Goal: Task Accomplishment & Management: Complete application form

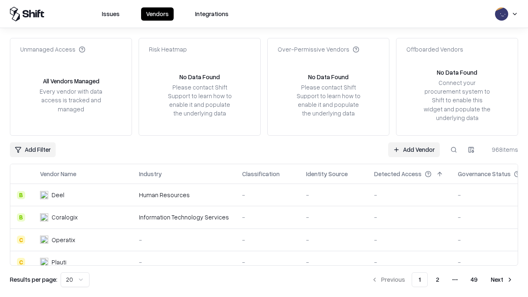
click at [413, 149] on link "Add Vendor" at bounding box center [414, 149] width 52 height 15
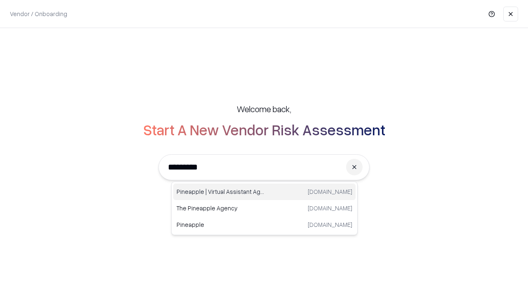
click at [264, 192] on div "Pineapple | Virtual Assistant Agency [DOMAIN_NAME]" at bounding box center [264, 191] width 182 height 16
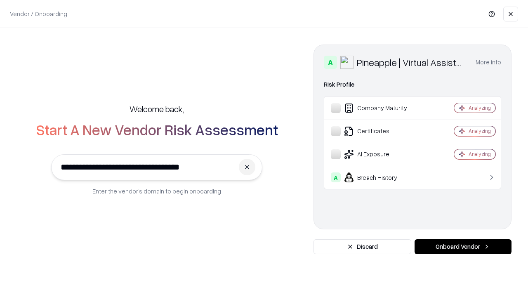
type input "**********"
click at [462, 246] on button "Onboard Vendor" at bounding box center [462, 246] width 97 height 15
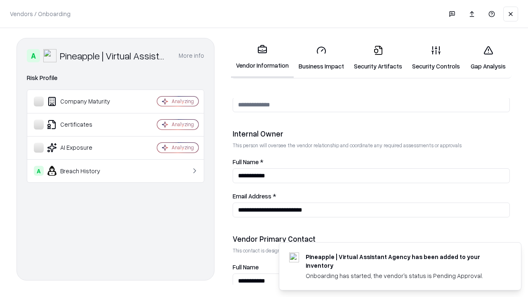
scroll to position [427, 0]
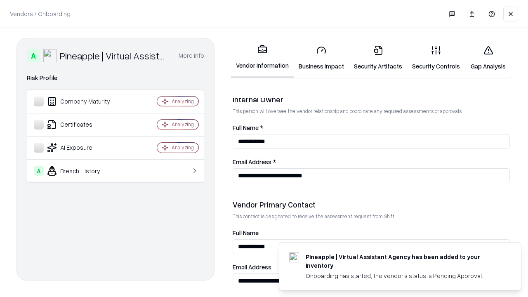
click at [321, 58] on link "Business Impact" at bounding box center [320, 58] width 55 height 38
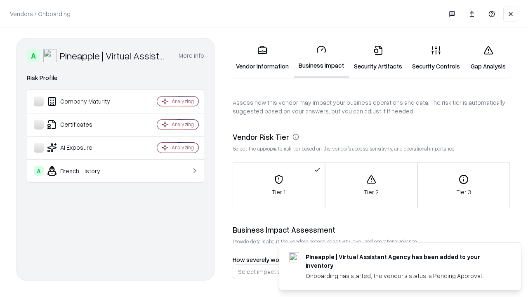
click at [378, 58] on link "Security Artifacts" at bounding box center [378, 58] width 58 height 38
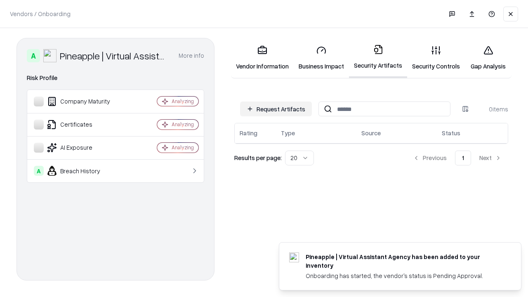
click at [276, 109] on button "Request Artifacts" at bounding box center [276, 108] width 72 height 15
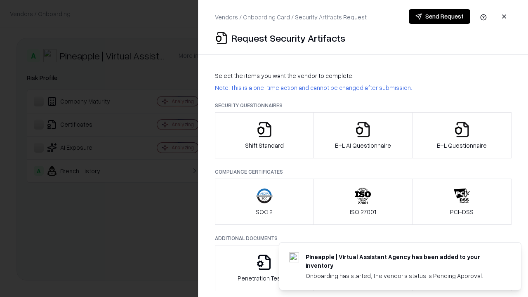
click at [264, 135] on icon "button" at bounding box center [264, 129] width 16 height 16
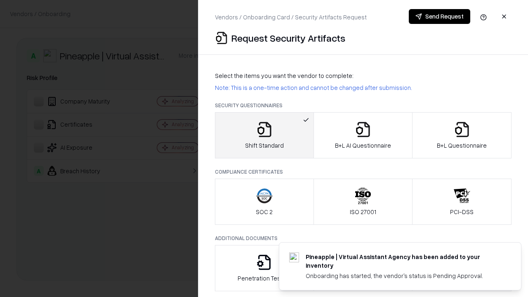
click at [439, 16] on button "Send Request" at bounding box center [438, 16] width 61 height 15
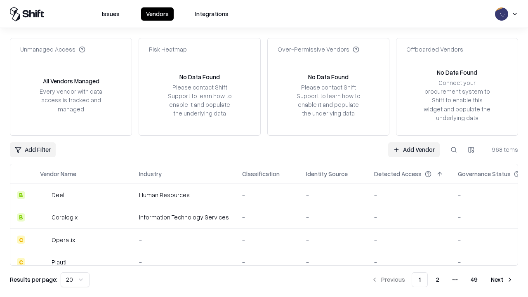
click at [453, 149] on button at bounding box center [453, 149] width 15 height 15
type input "**********"
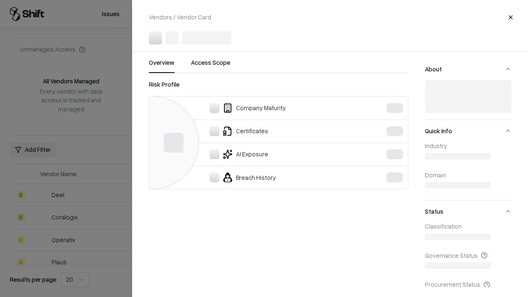
scroll to position [70, 0]
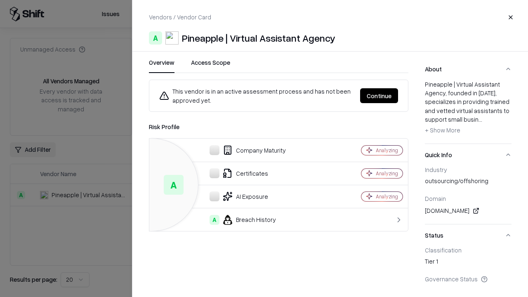
click at [379, 96] on button "Continue" at bounding box center [379, 95] width 38 height 15
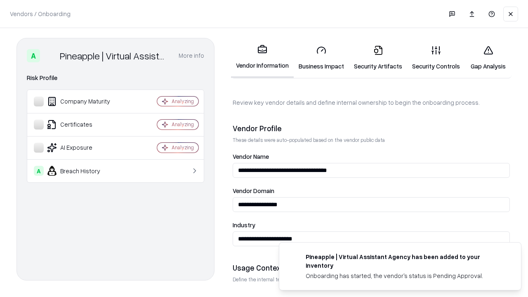
click at [378, 58] on link "Security Artifacts" at bounding box center [378, 58] width 58 height 38
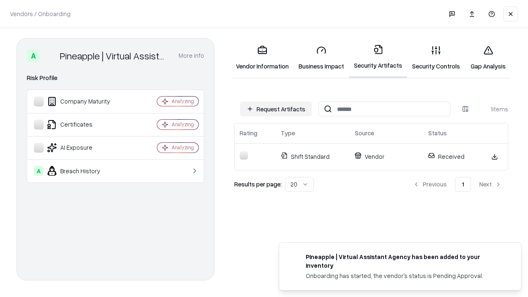
click at [488, 58] on link "Gap Analysis" at bounding box center [488, 58] width 47 height 38
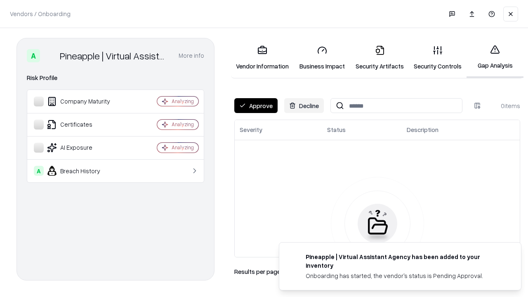
click at [256, 106] on button "Approve" at bounding box center [255, 105] width 43 height 15
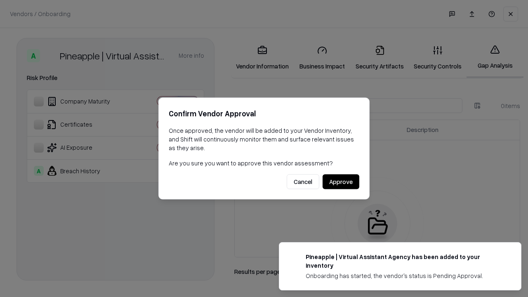
click at [340, 181] on button "Approve" at bounding box center [340, 181] width 37 height 15
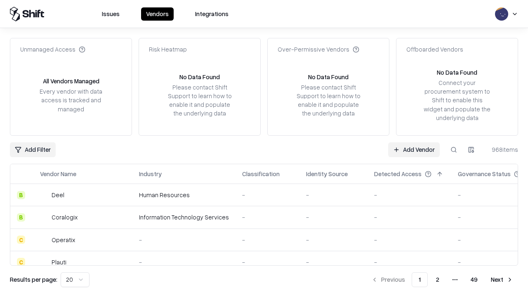
type input "**********"
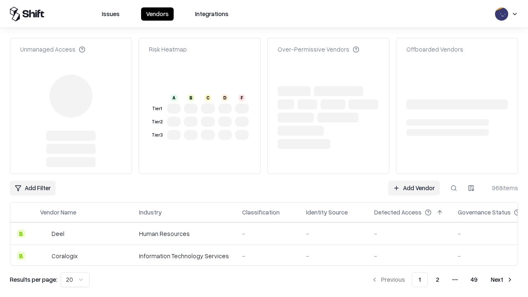
click at [413, 188] on link "Add Vendor" at bounding box center [414, 188] width 52 height 15
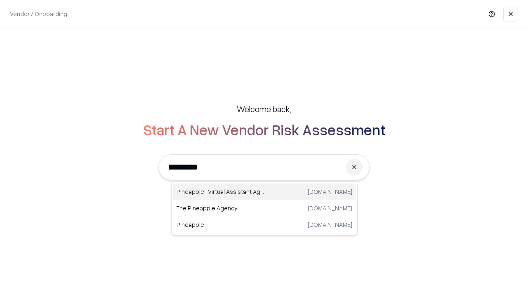
click at [264, 192] on div "Pineapple | Virtual Assistant Agency [DOMAIN_NAME]" at bounding box center [264, 191] width 182 height 16
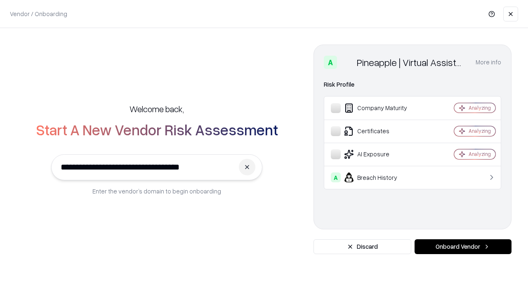
type input "**********"
click at [462, 246] on button "Onboard Vendor" at bounding box center [462, 246] width 97 height 15
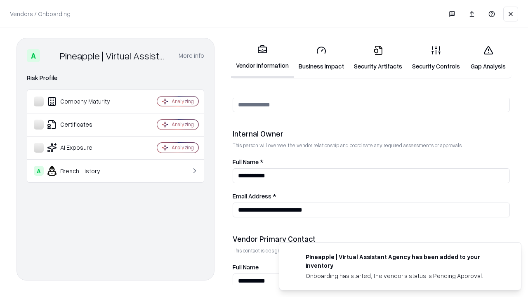
scroll to position [427, 0]
